Goal: Check status: Check status

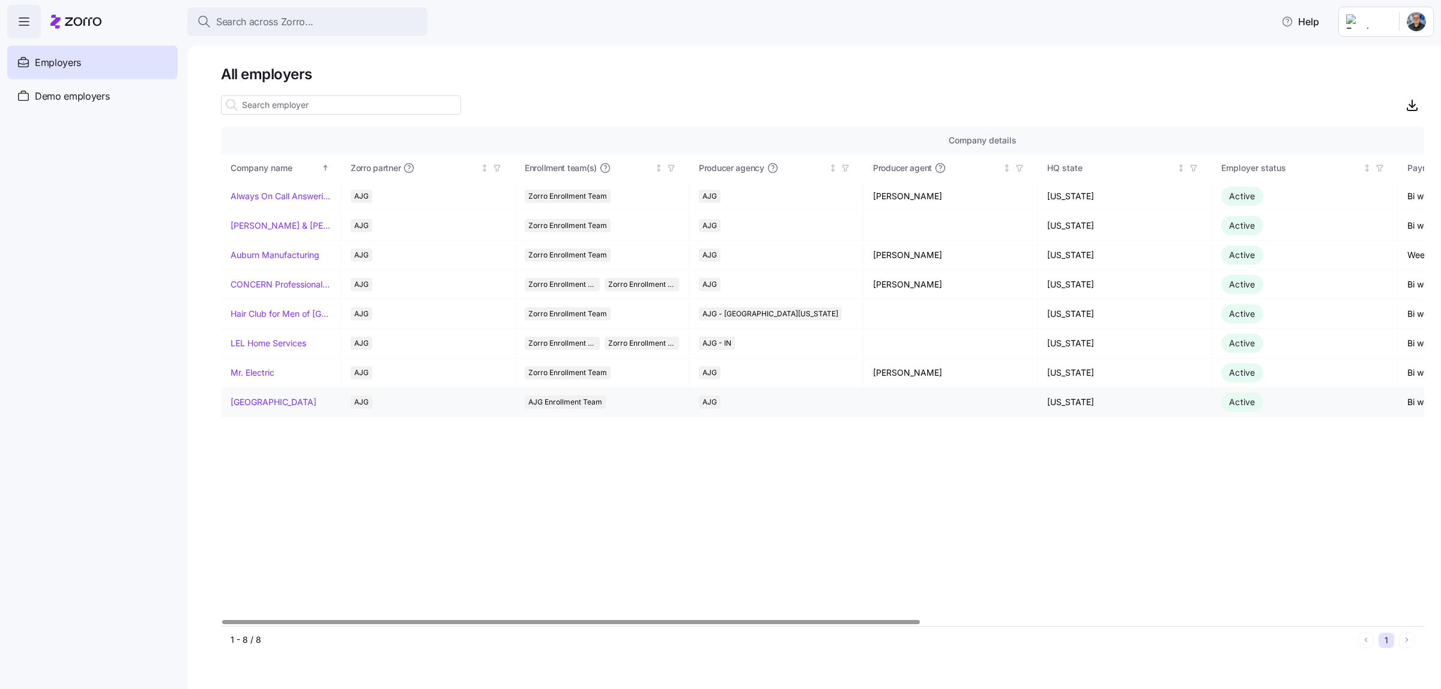
click at [241, 398] on link "[GEOGRAPHIC_DATA]" at bounding box center [274, 402] width 86 height 12
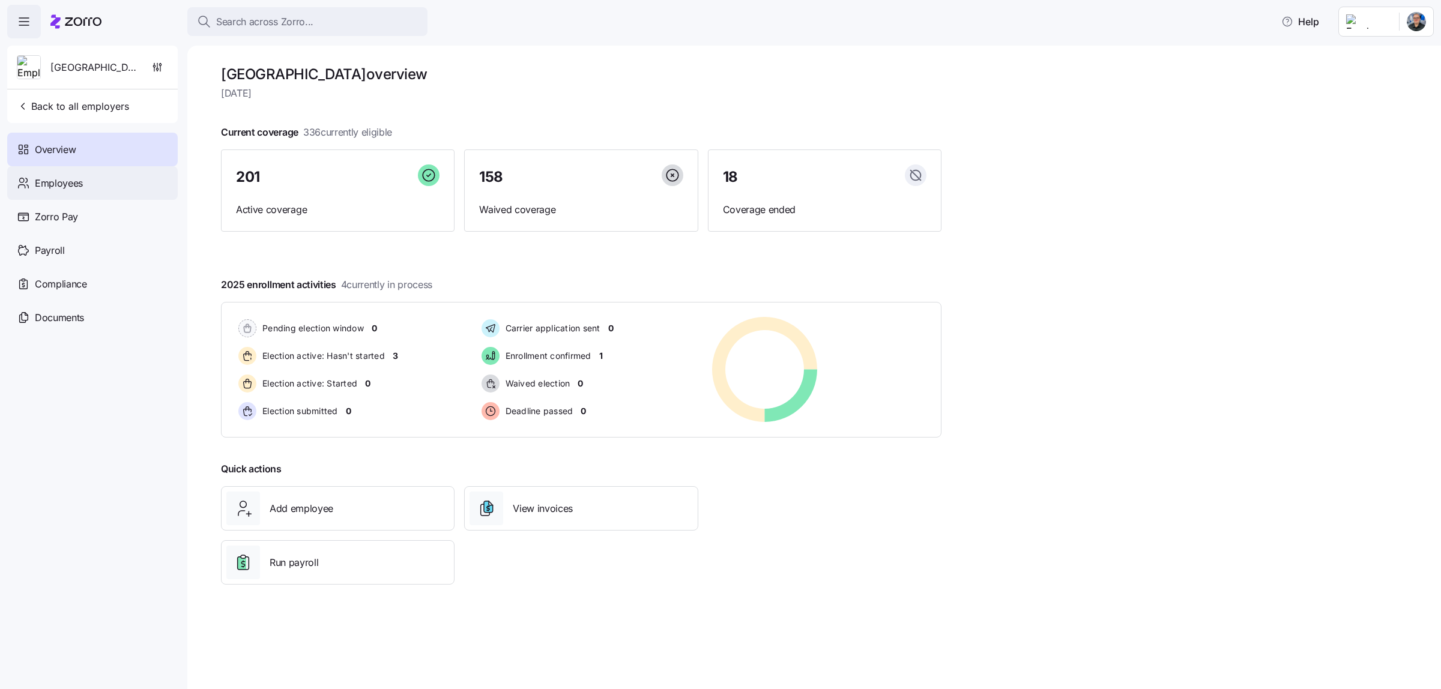
click at [79, 184] on span "Employees" at bounding box center [59, 183] width 48 height 15
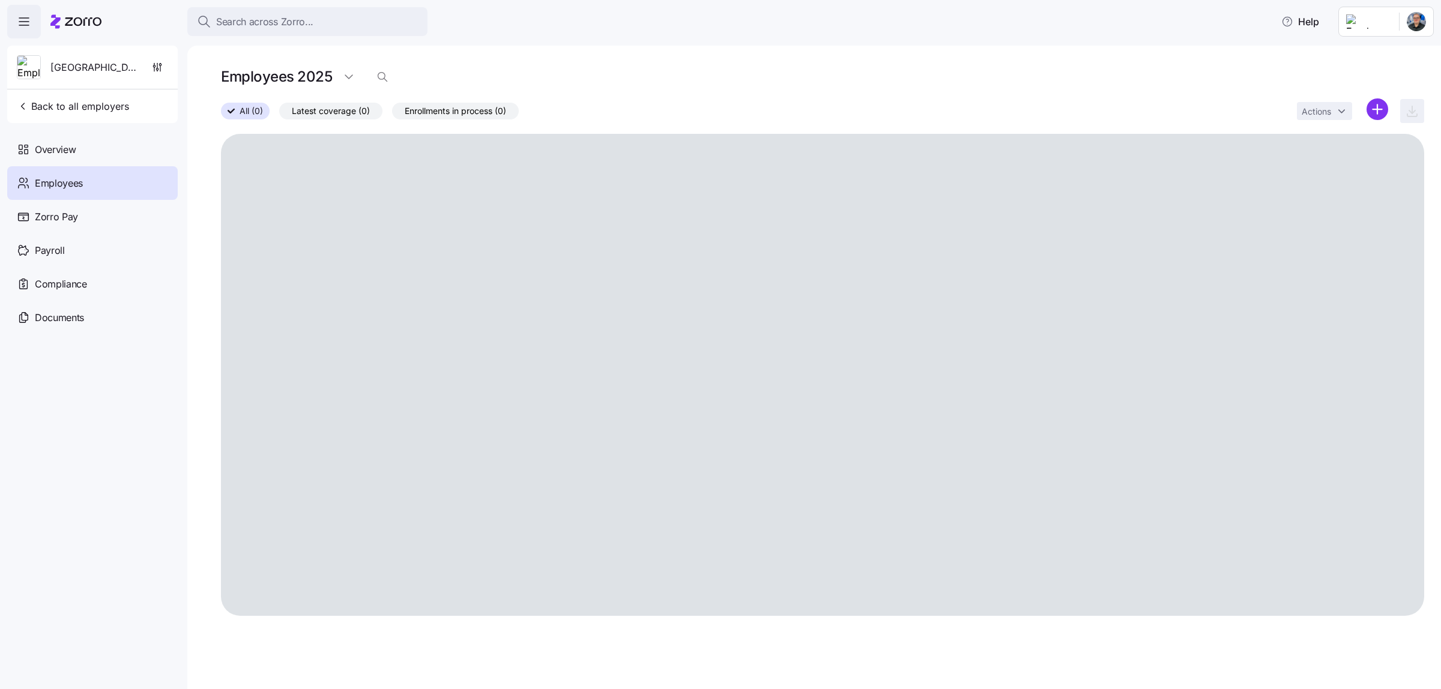
click at [363, 116] on span "Latest coverage (0)" at bounding box center [331, 111] width 78 height 16
click at [279, 114] on input "Latest coverage (0)" at bounding box center [279, 114] width 0 height 0
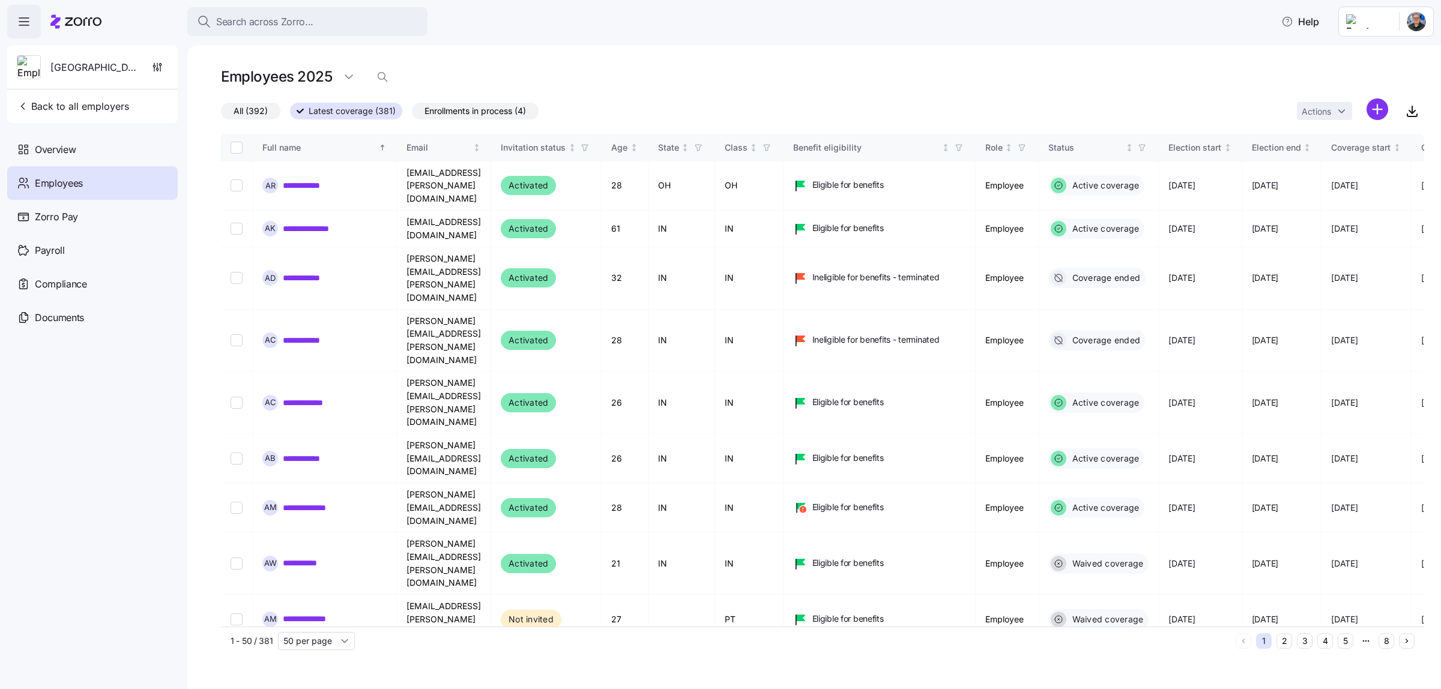
click at [262, 107] on span "All (392)" at bounding box center [251, 111] width 34 height 16
click at [221, 114] on input "All (392)" at bounding box center [221, 114] width 0 height 0
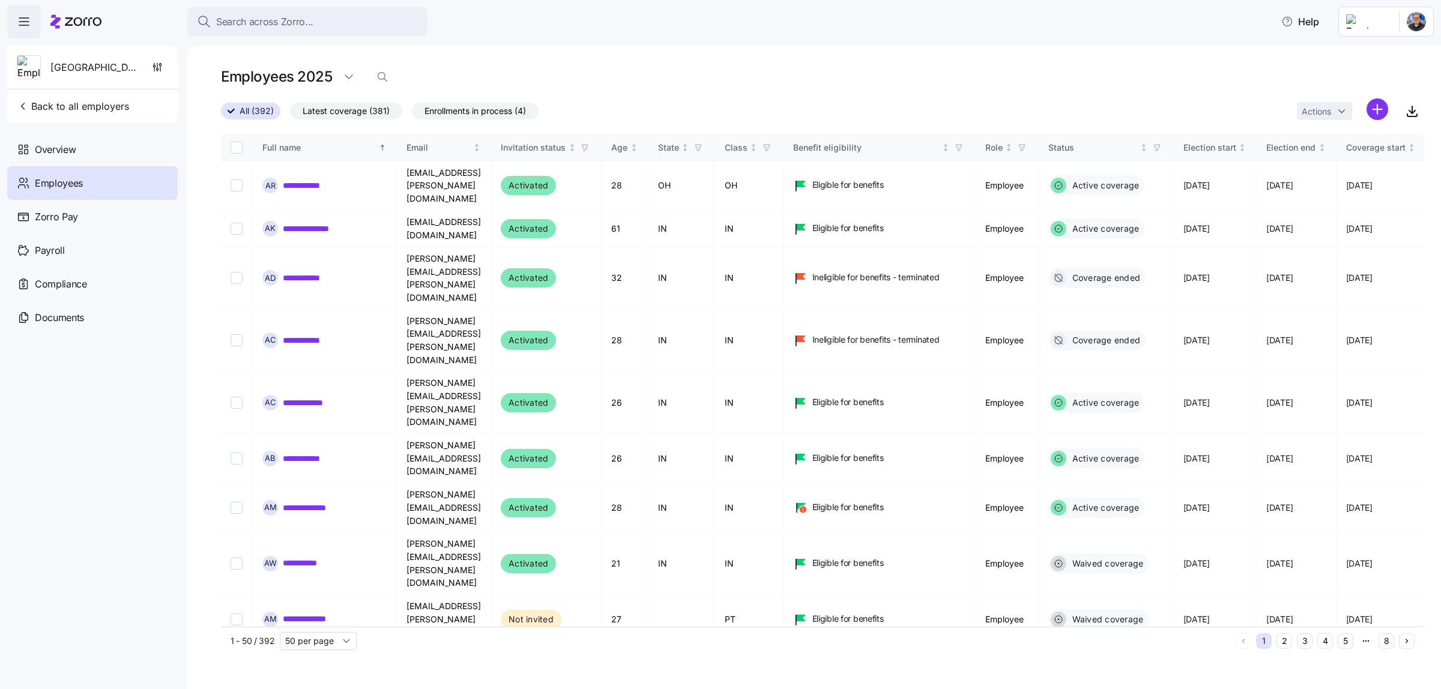
click at [494, 112] on span "Enrollments in process (4)" at bounding box center [475, 111] width 101 height 16
click at [412, 114] on input "Enrollments in process (4)" at bounding box center [412, 114] width 0 height 0
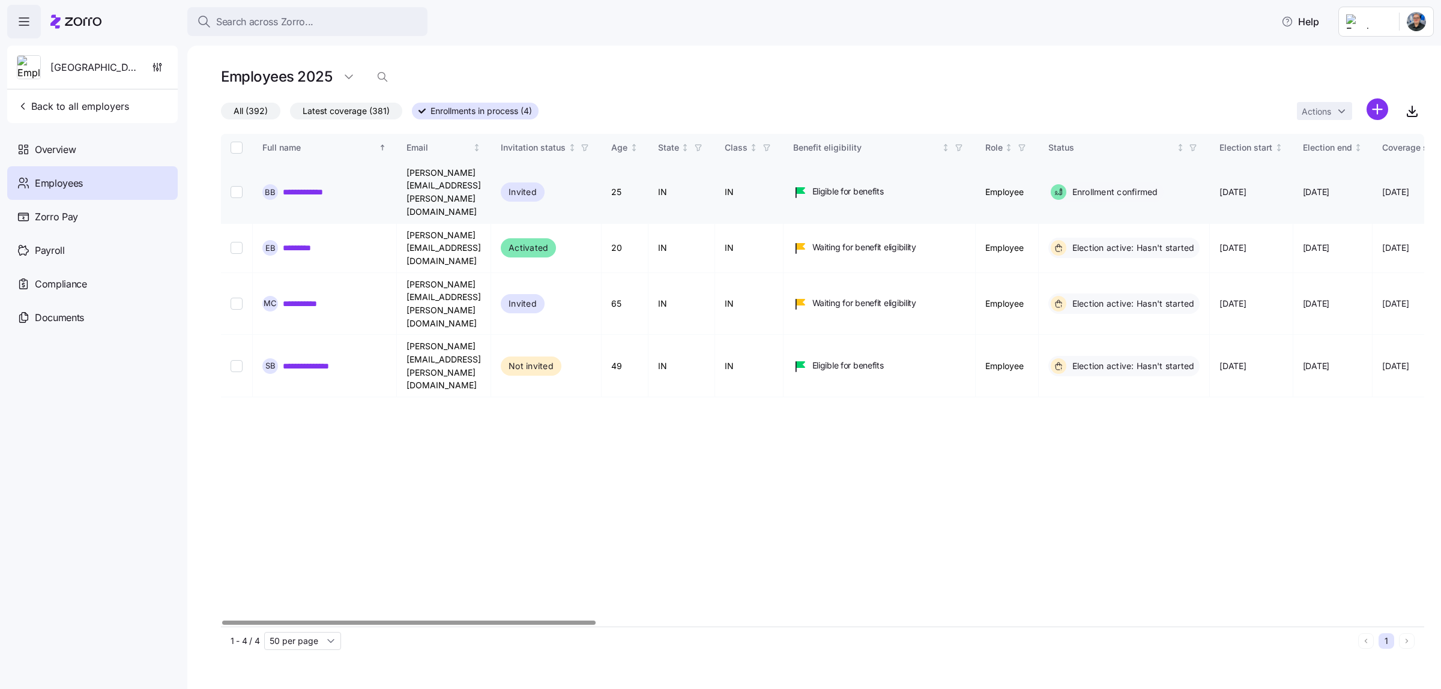
click at [333, 186] on link "**********" at bounding box center [312, 192] width 58 height 12
click at [169, 531] on nav "[GEOGRAPHIC_DATA] Back to all employers Overview Employees Zorro Pay Payroll Co…" at bounding box center [93, 363] width 187 height 651
click at [91, 25] on icon at bounding box center [75, 21] width 51 height 14
